Goal: Information Seeking & Learning: Learn about a topic

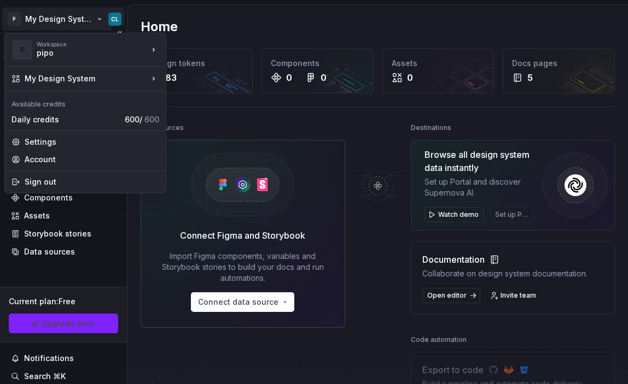
click at [77, 13] on html "P My Design System CL Version Current draft Home Documentation Analytics Code a…" at bounding box center [314, 192] width 628 height 384
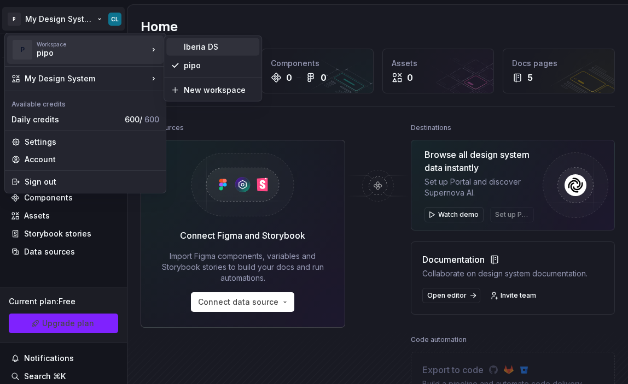
click at [206, 49] on div "Iberia DS" at bounding box center [219, 47] width 71 height 11
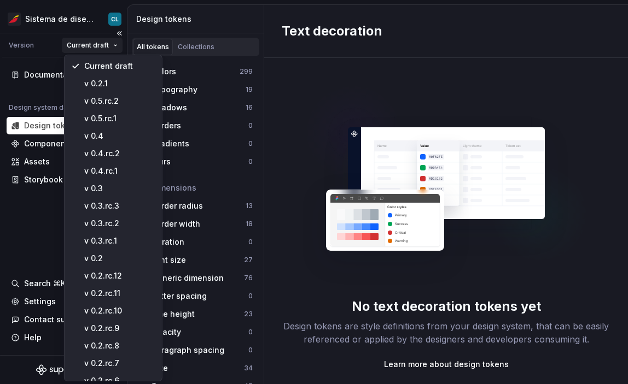
click at [88, 45] on html "Sistema de diseño Iberia CL Version Current draft Documentation Design system d…" at bounding box center [314, 192] width 628 height 384
click at [136, 101] on div "v 0.5.rc.2" at bounding box center [119, 101] width 71 height 11
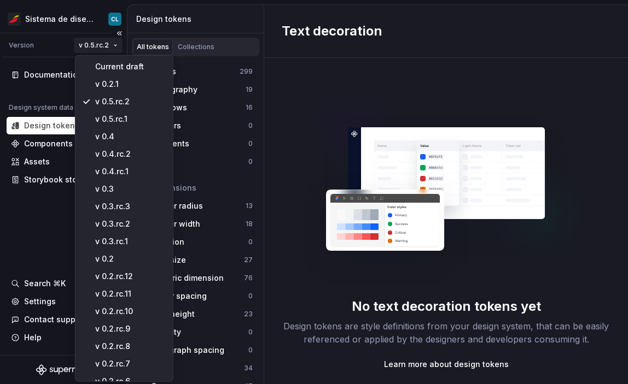
click at [90, 47] on html "Sistema de diseño Iberia CL Version v 0.5.rc.2 Documentation Design system data…" at bounding box center [314, 192] width 628 height 384
click at [98, 45] on html "Sistema de diseño Iberia CL Version v 0.5.rc.2 Documentation Design system data…" at bounding box center [314, 192] width 628 height 384
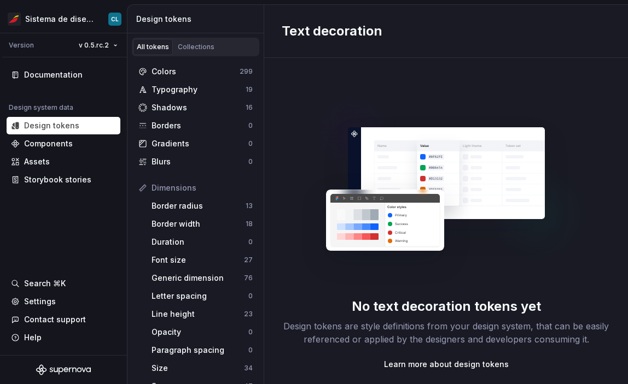
click at [59, 231] on html "Sistema de diseño Iberia CL Version v 0.5.rc.2 Documentation Design system data…" at bounding box center [314, 192] width 628 height 384
click at [190, 109] on div "Shadows" at bounding box center [198, 107] width 94 height 11
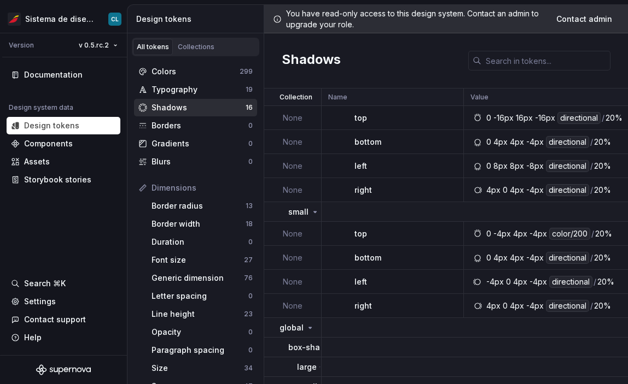
scroll to position [288, 0]
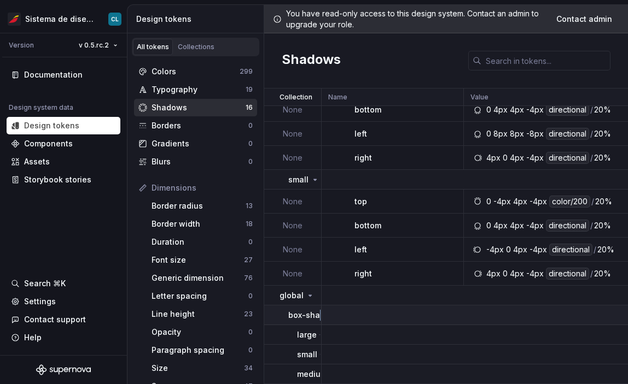
drag, startPoint x: 319, startPoint y: 311, endPoint x: 337, endPoint y: 314, distance: 18.8
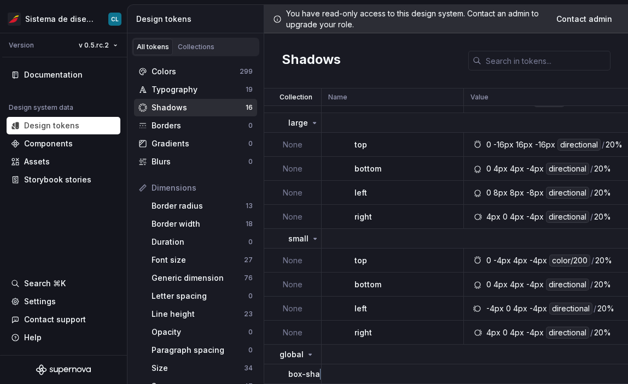
scroll to position [229, 0]
click at [304, 370] on p "box-shadow" at bounding box center [312, 374] width 48 height 11
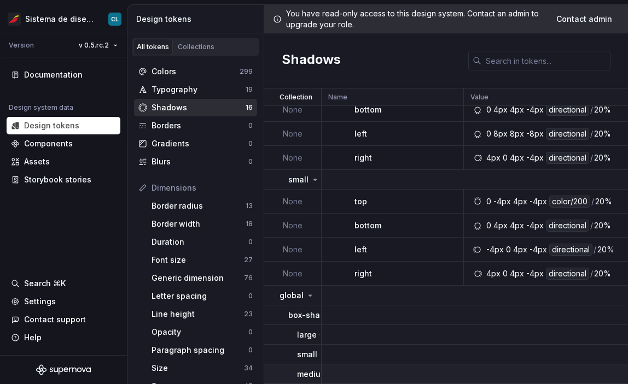
click at [304, 369] on p "medium" at bounding box center [312, 374] width 30 height 11
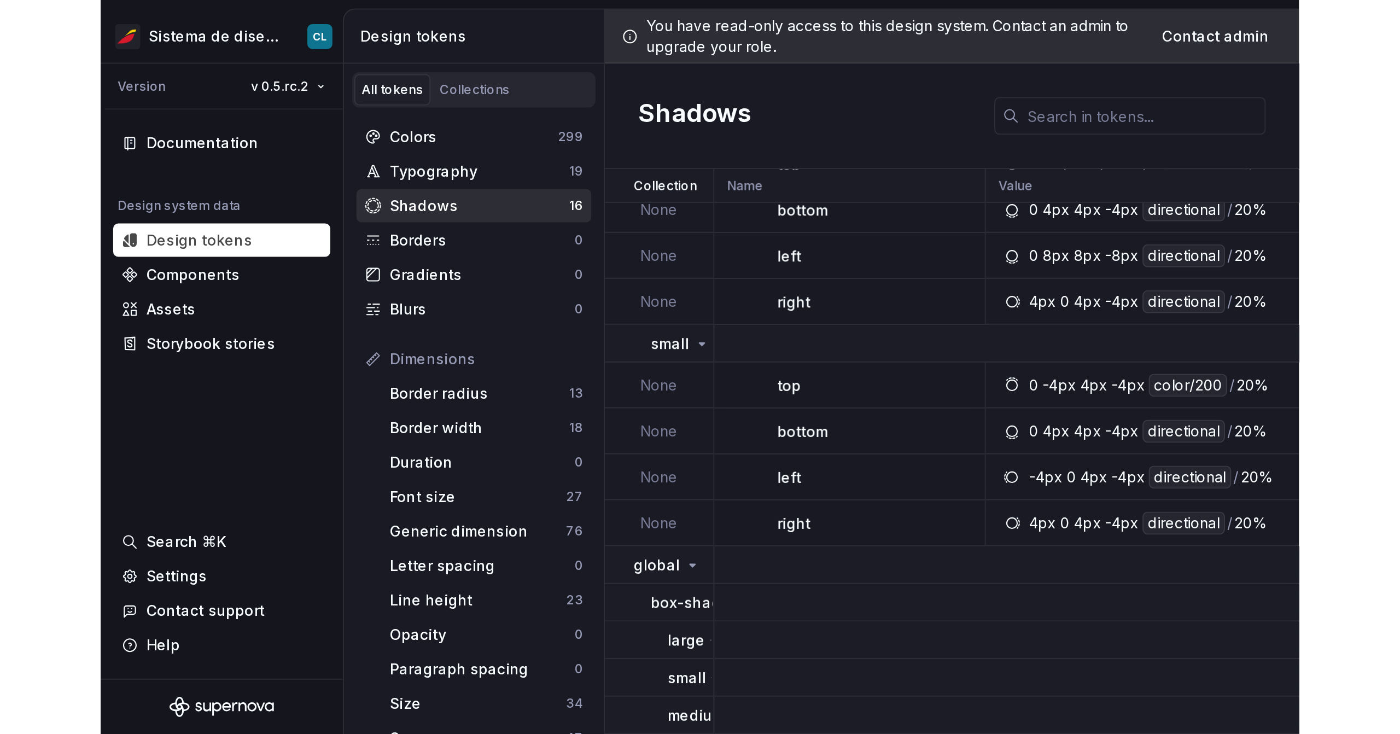
scroll to position [0, 0]
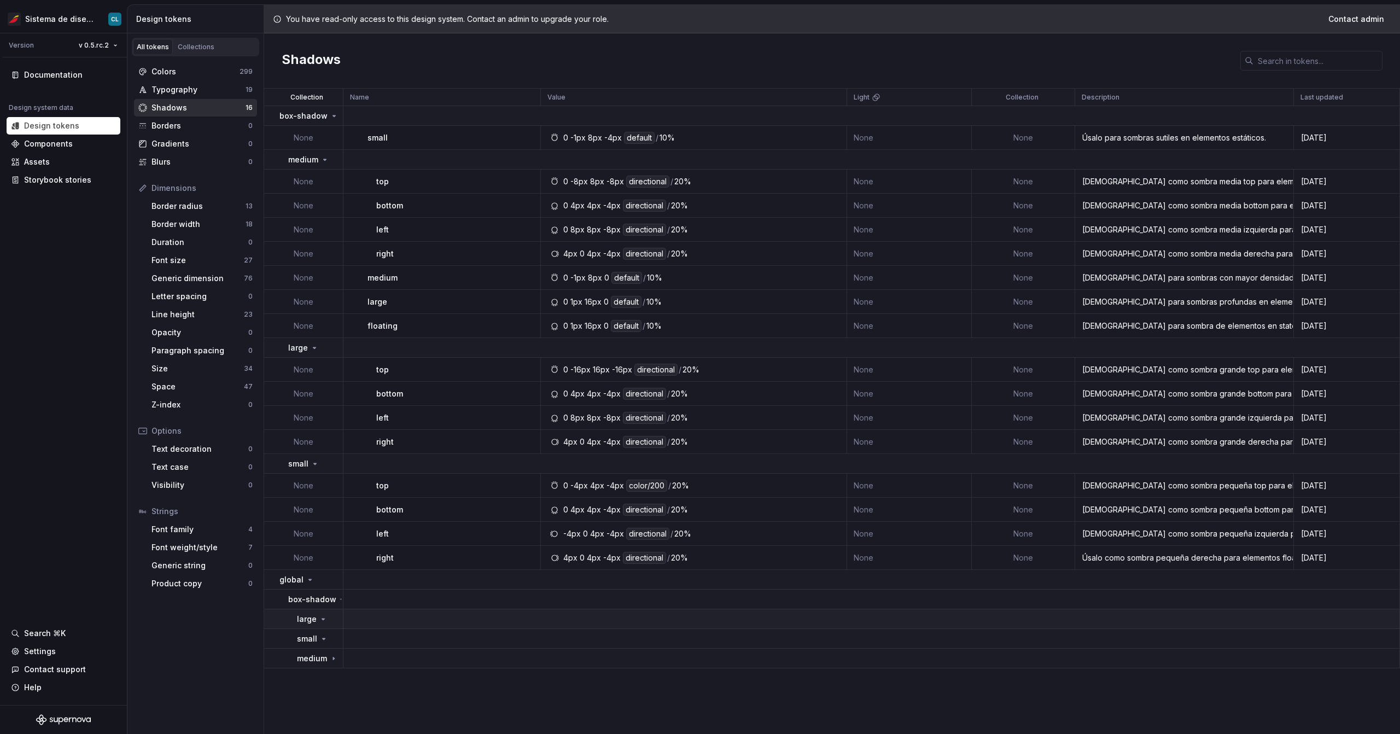
click at [326, 384] on td "large" at bounding box center [303, 619] width 79 height 20
click at [323, 384] on td "small" at bounding box center [303, 639] width 79 height 20
click at [326, 384] on td "medium" at bounding box center [303, 659] width 79 height 20
click at [333, 384] on div "medium" at bounding box center [317, 658] width 41 height 11
click at [176, 384] on div "Space" at bounding box center [197, 386] width 92 height 11
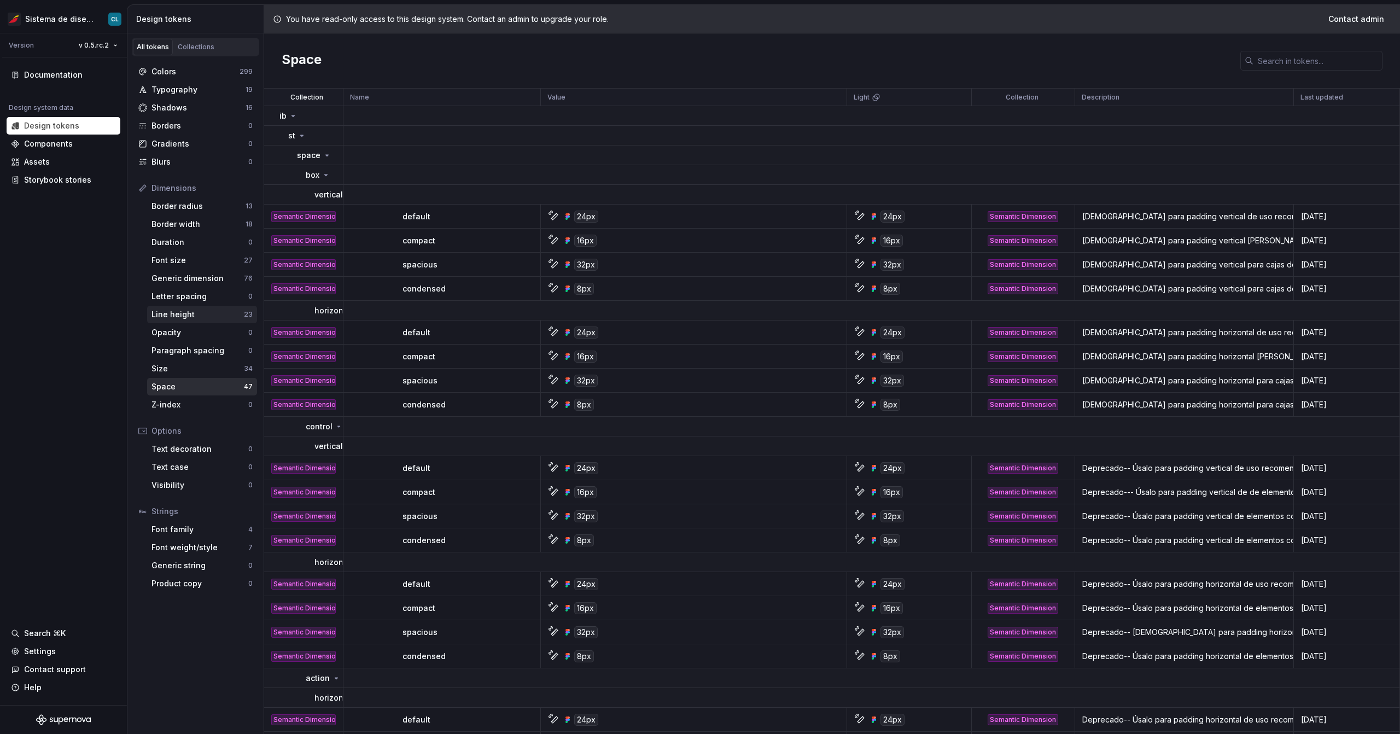
click at [162, 312] on div "Line height" at bounding box center [197, 314] width 92 height 11
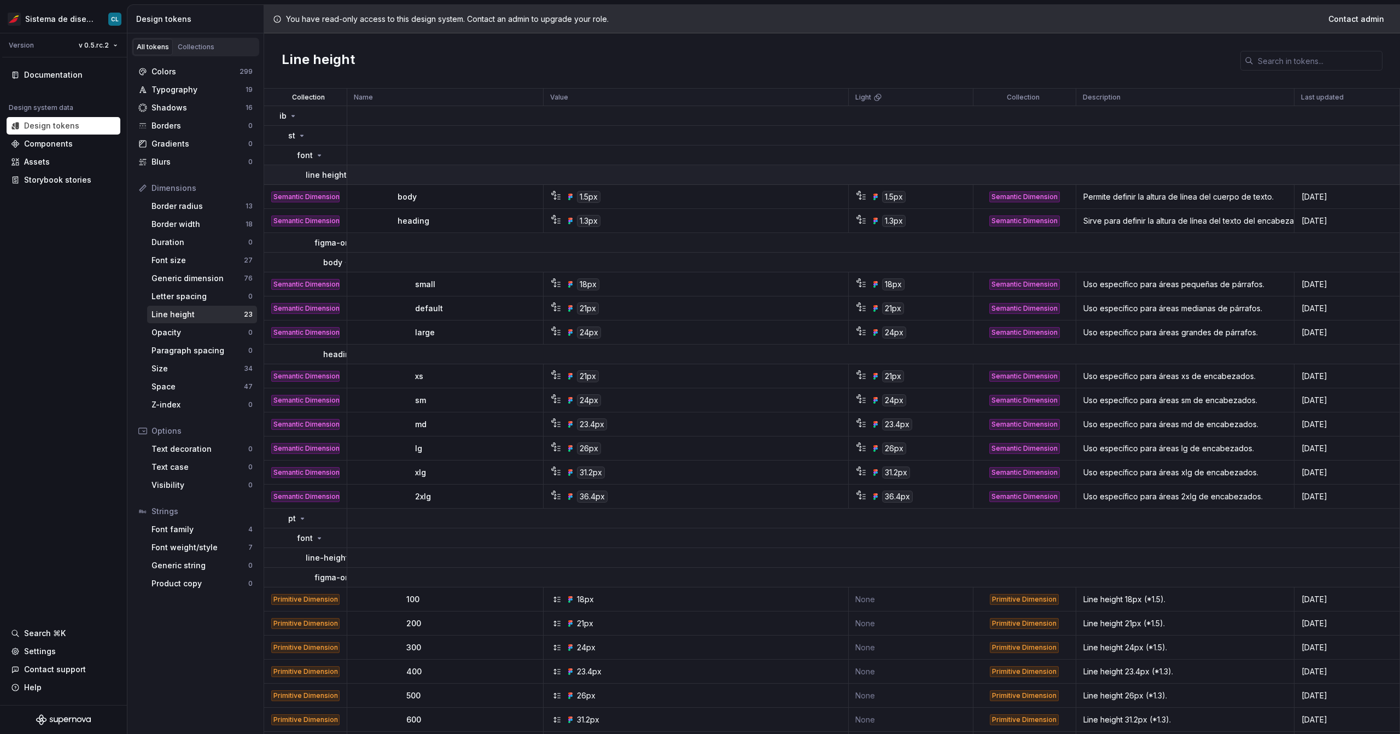
click at [321, 174] on p "line height" at bounding box center [326, 175] width 41 height 11
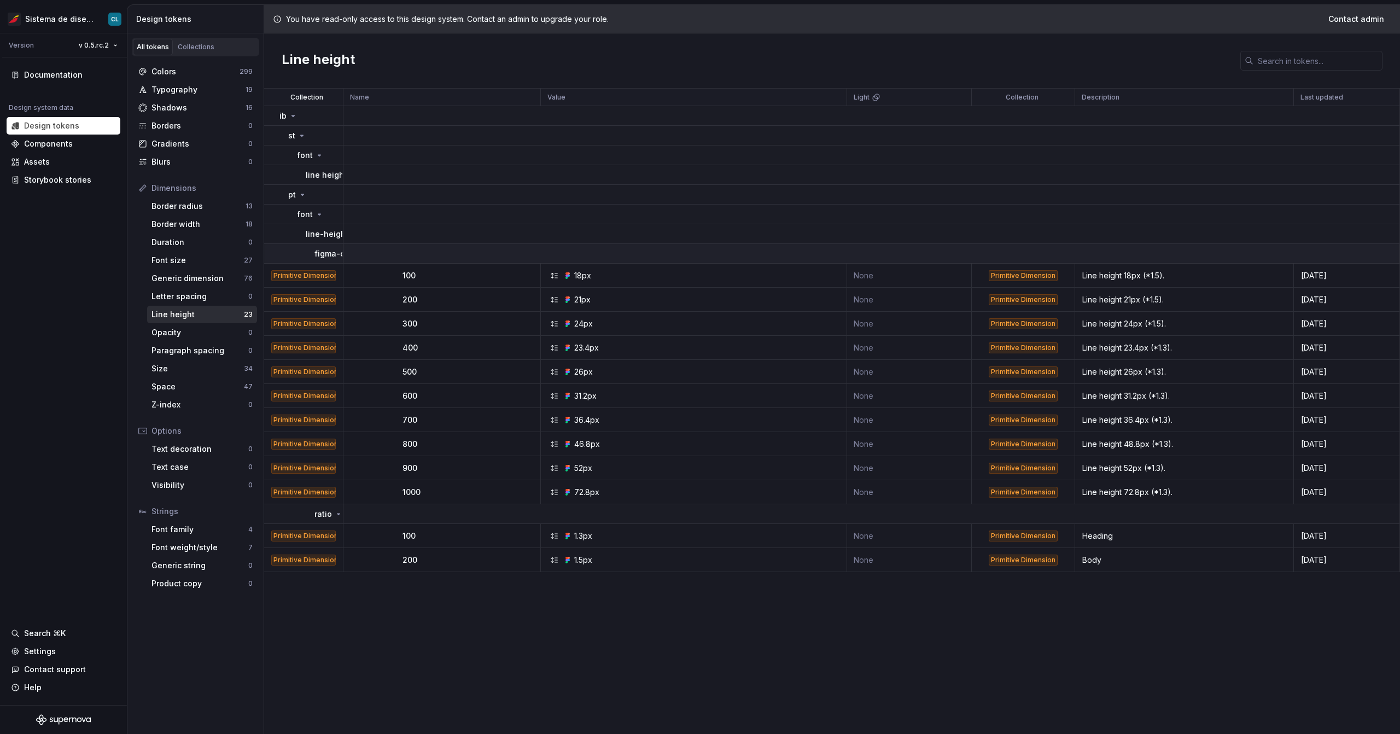
click at [323, 255] on p "figma-only" at bounding box center [335, 253] width 42 height 11
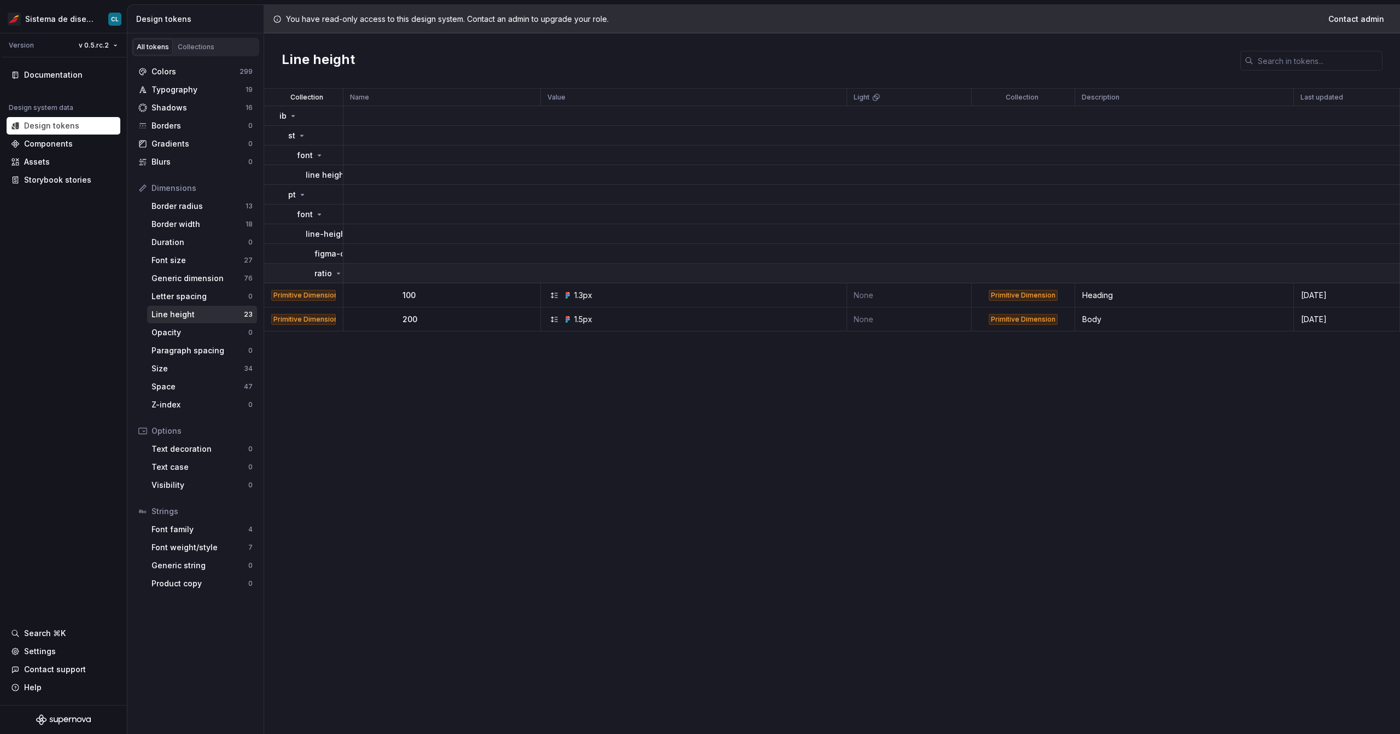
click at [320, 272] on p "ratio" at bounding box center [322, 273] width 17 height 11
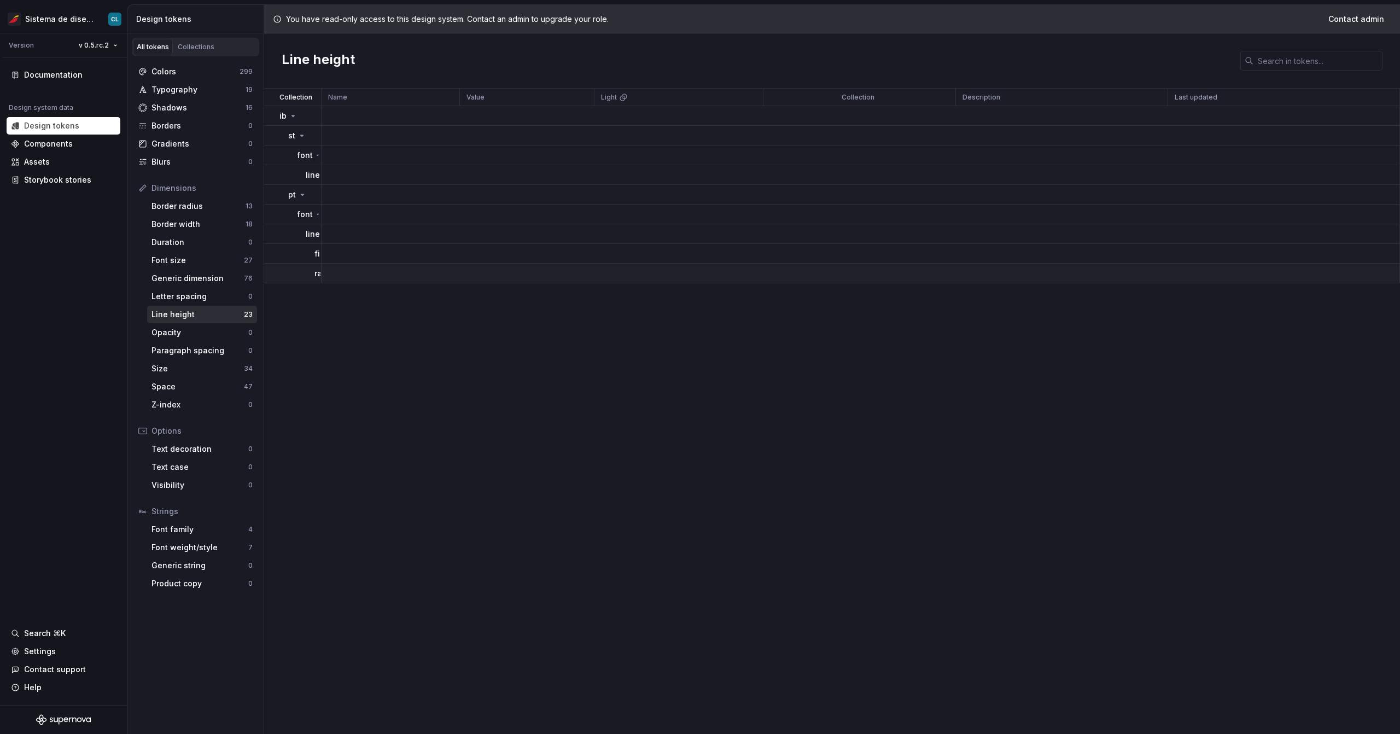
click at [312, 272] on td "ratio" at bounding box center [292, 274] width 57 height 20
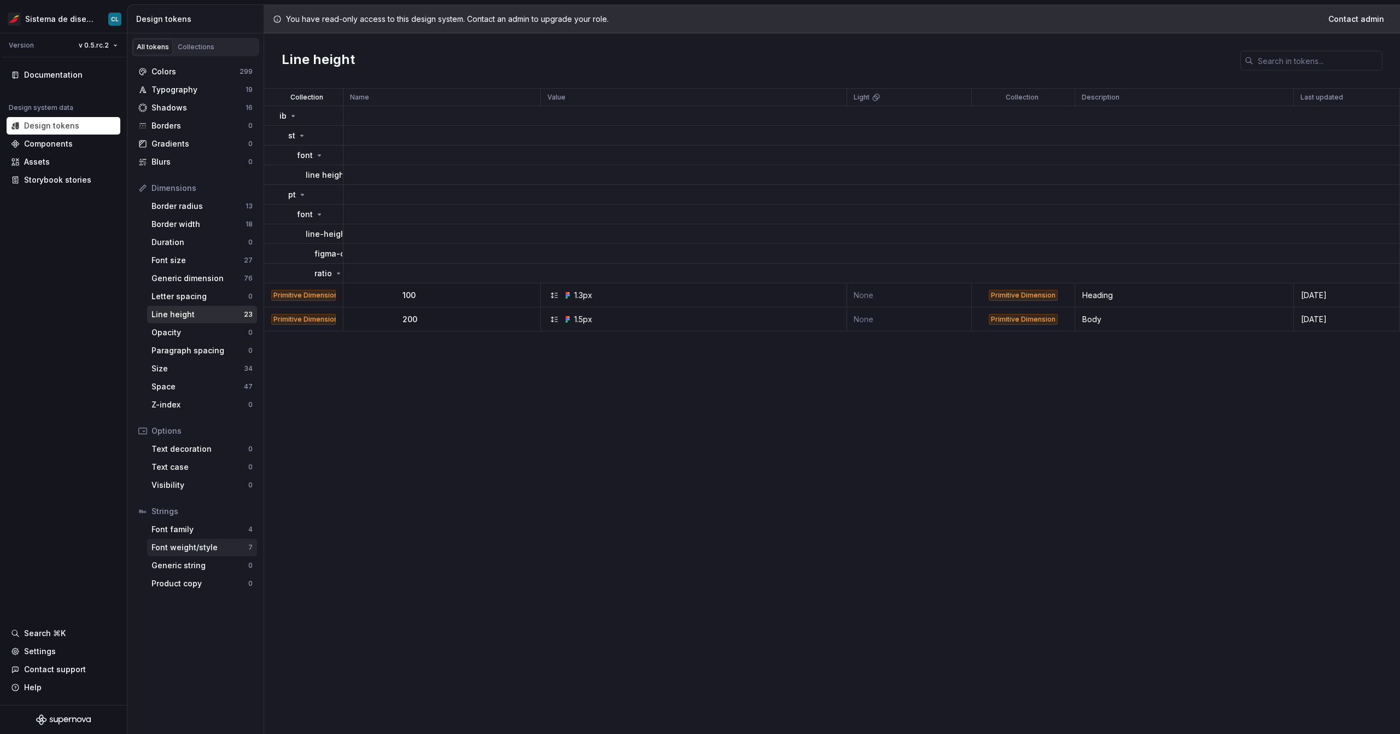
click at [202, 384] on div "Font weight/style 7" at bounding box center [202, 547] width 110 height 17
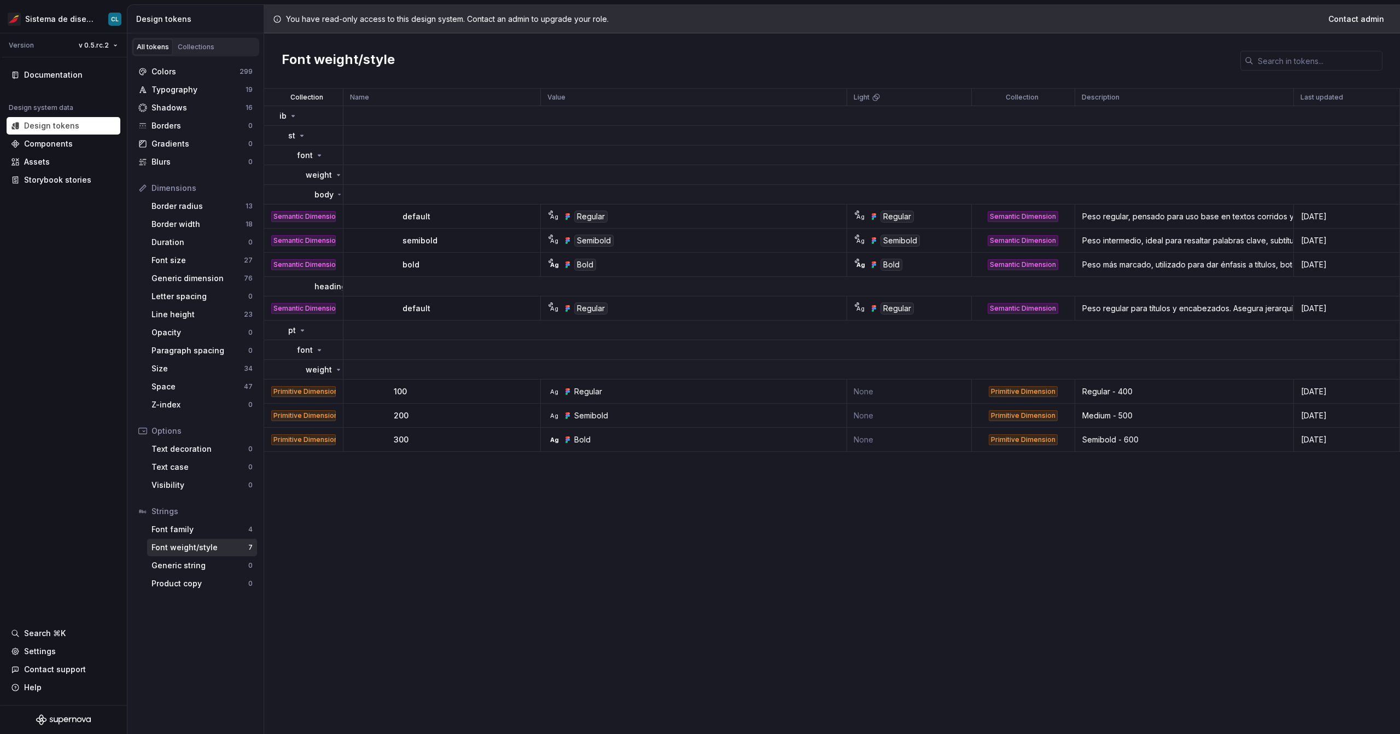
click at [581, 384] on div "Bold" at bounding box center [582, 439] width 16 height 11
click at [627, 384] on div "Collection Name Value Light Collection Description Last updated ib st font weig…" at bounding box center [832, 411] width 1136 height 645
click at [94, 49] on html "Sistema de diseño Iberia CL Version v 0.5.rc.2 Documentation Design system data…" at bounding box center [700, 367] width 1400 height 734
